Goal: Find specific page/section: Find specific page/section

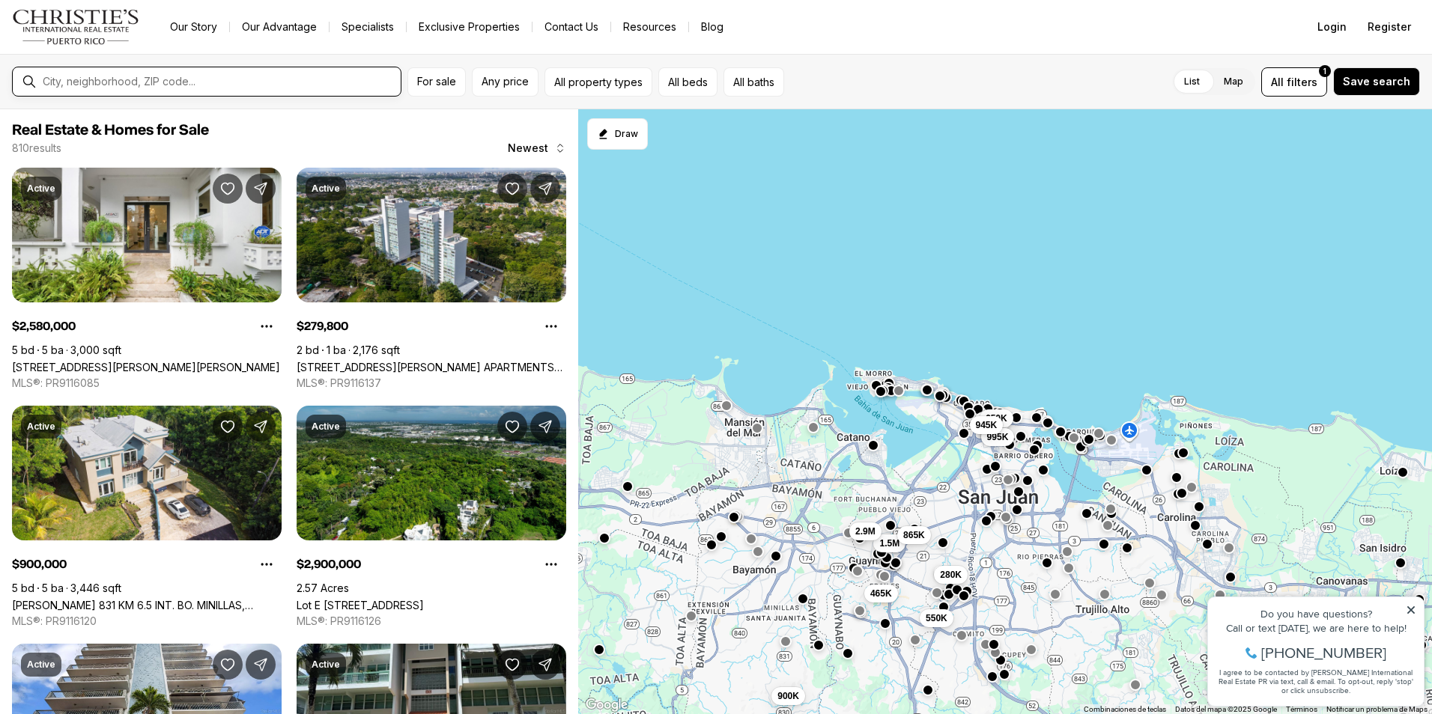
click at [149, 80] on input "text" at bounding box center [219, 81] width 352 height 13
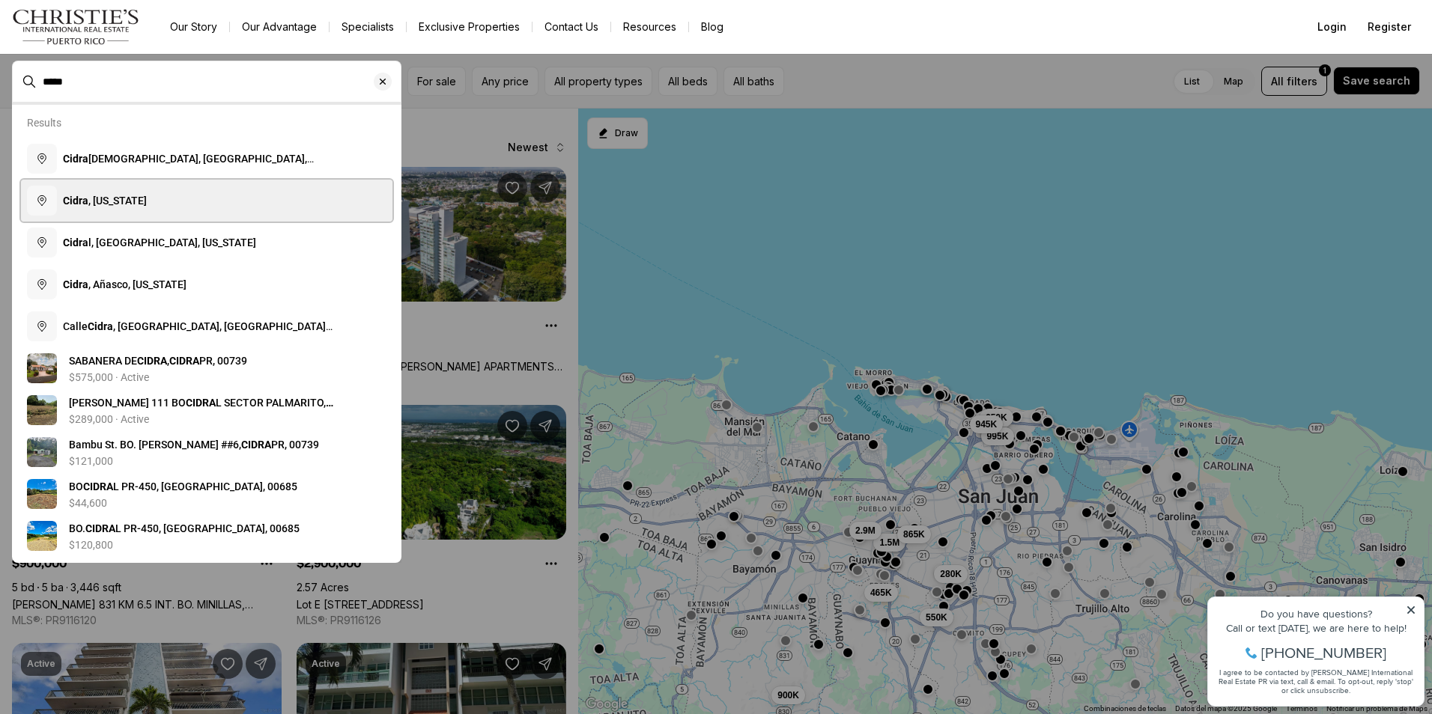
click at [155, 205] on button "Cidra , [US_STATE]" at bounding box center [206, 201] width 371 height 42
type input "**********"
